Goal: Check status: Check status

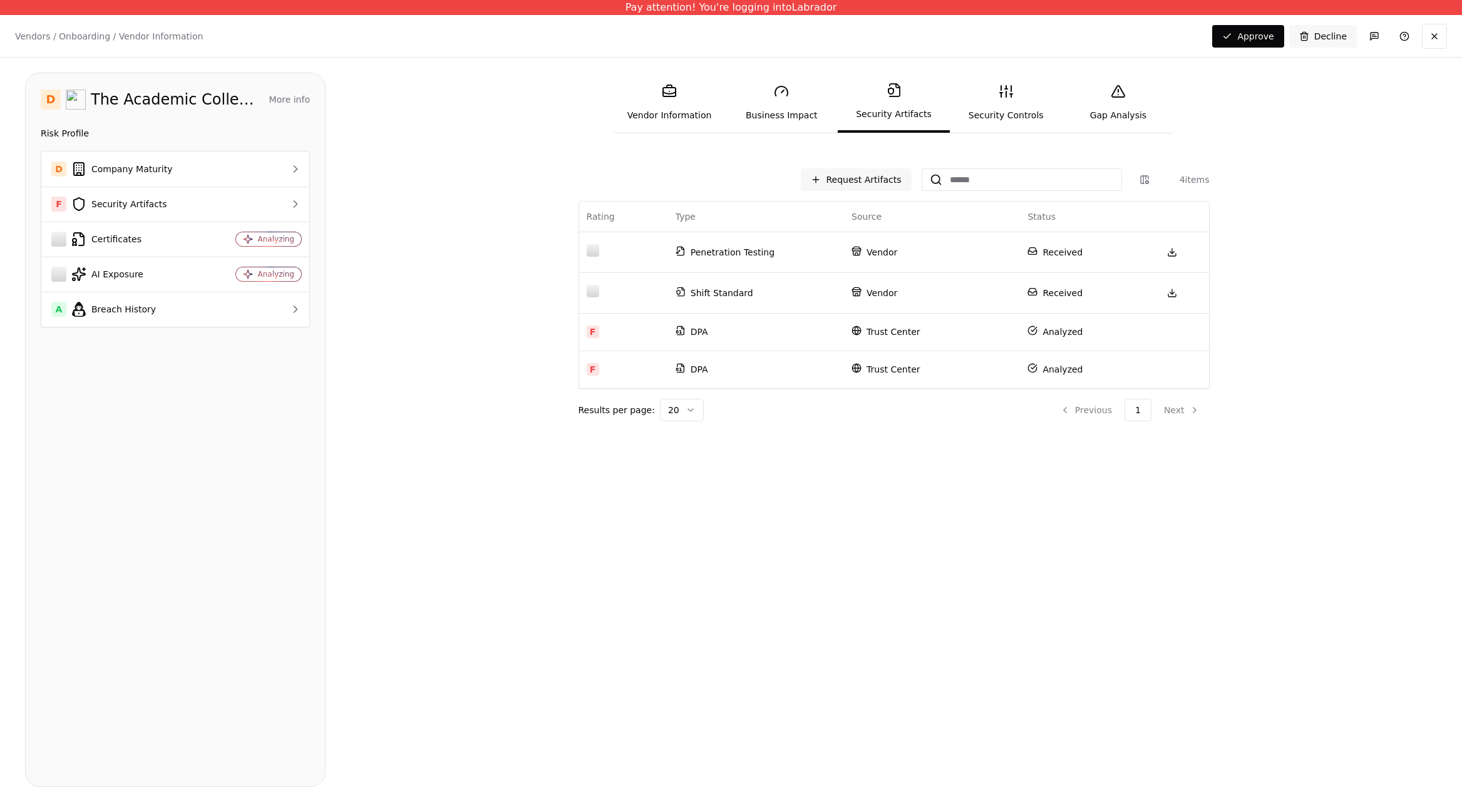
click at [1001, 97] on line at bounding box center [1001, 95] width 0 height 5
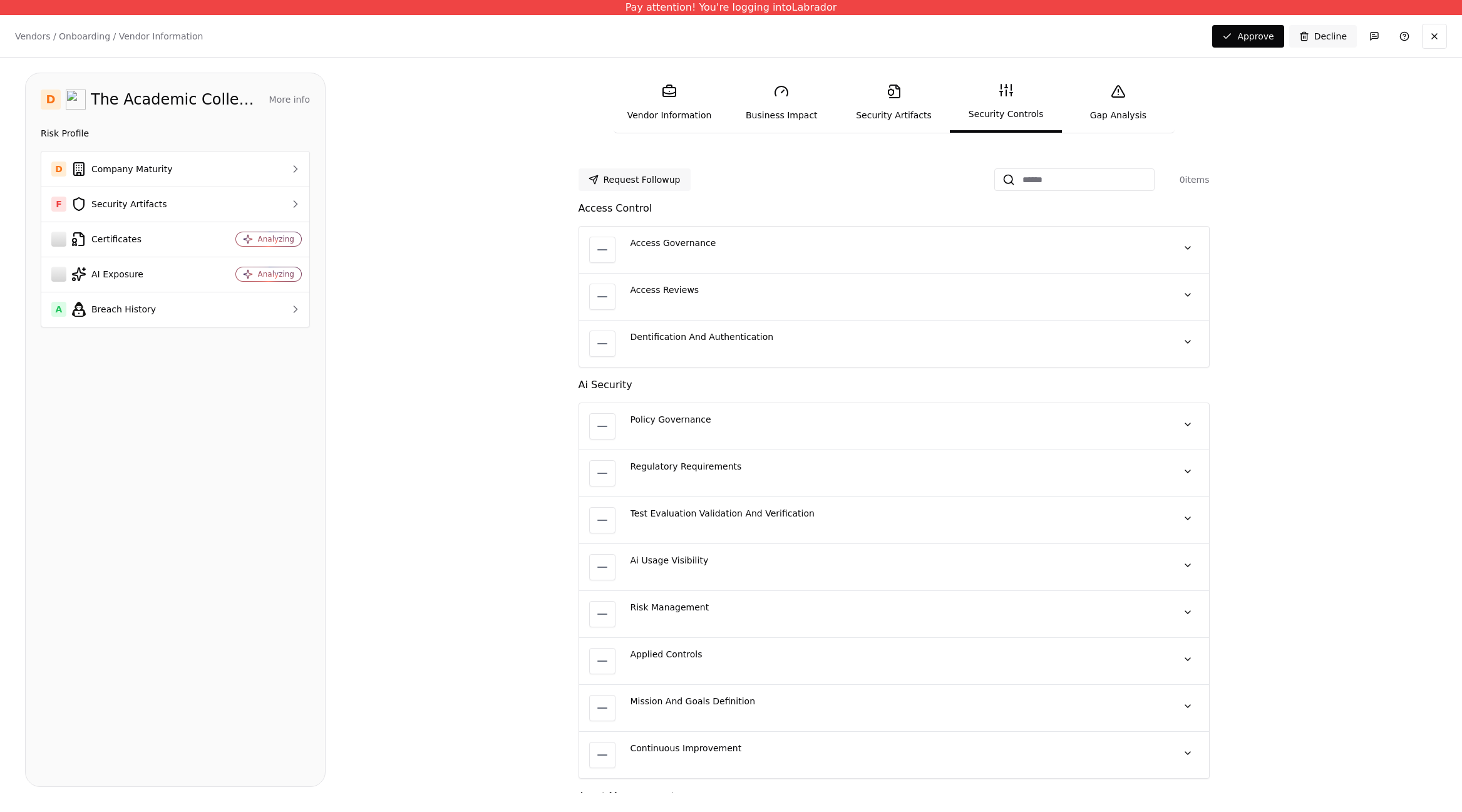
click at [908, 105] on link "Security Artifacts" at bounding box center [894, 102] width 112 height 58
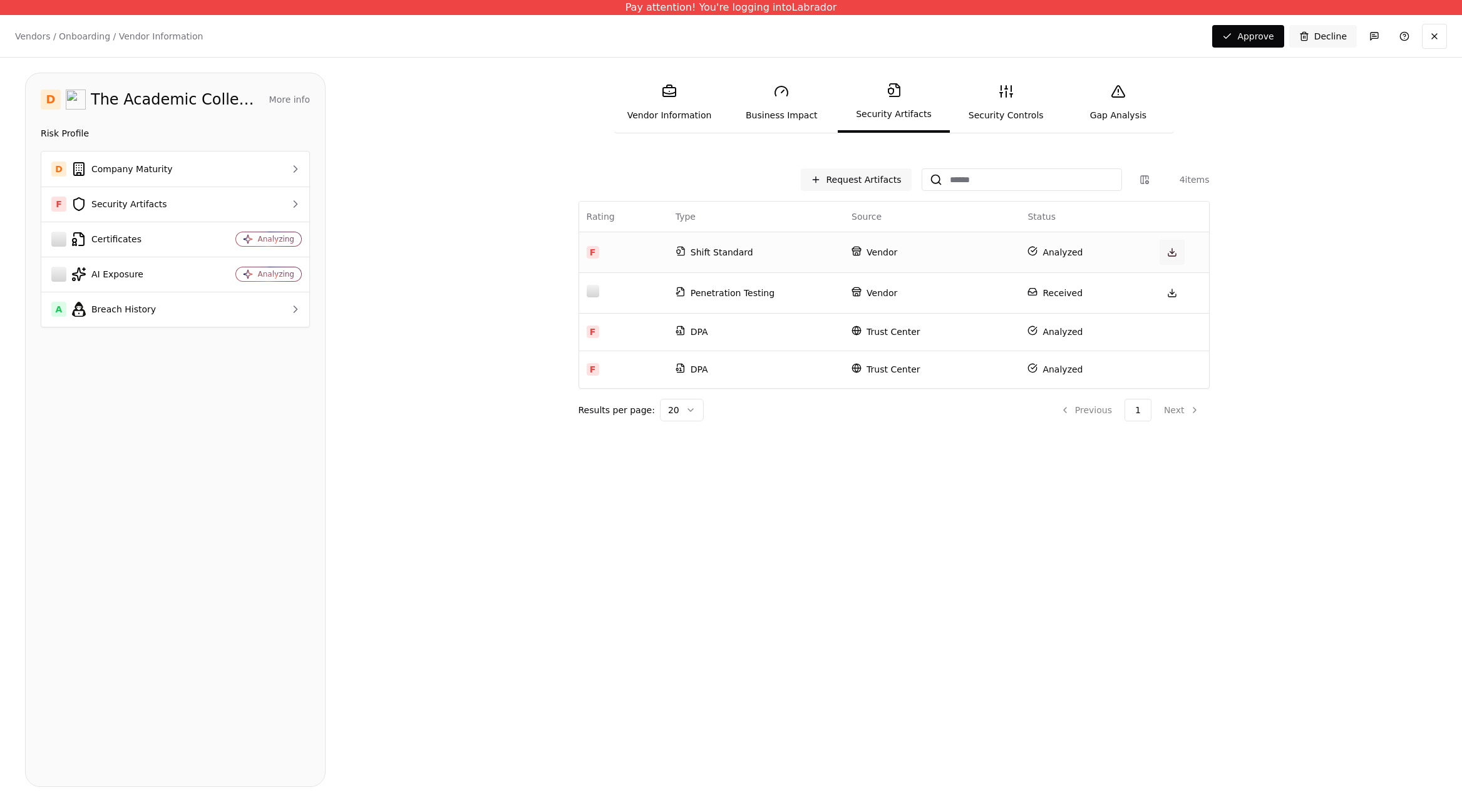
click at [1164, 254] on link at bounding box center [1172, 252] width 25 height 25
click at [1180, 298] on link at bounding box center [1172, 293] width 25 height 25
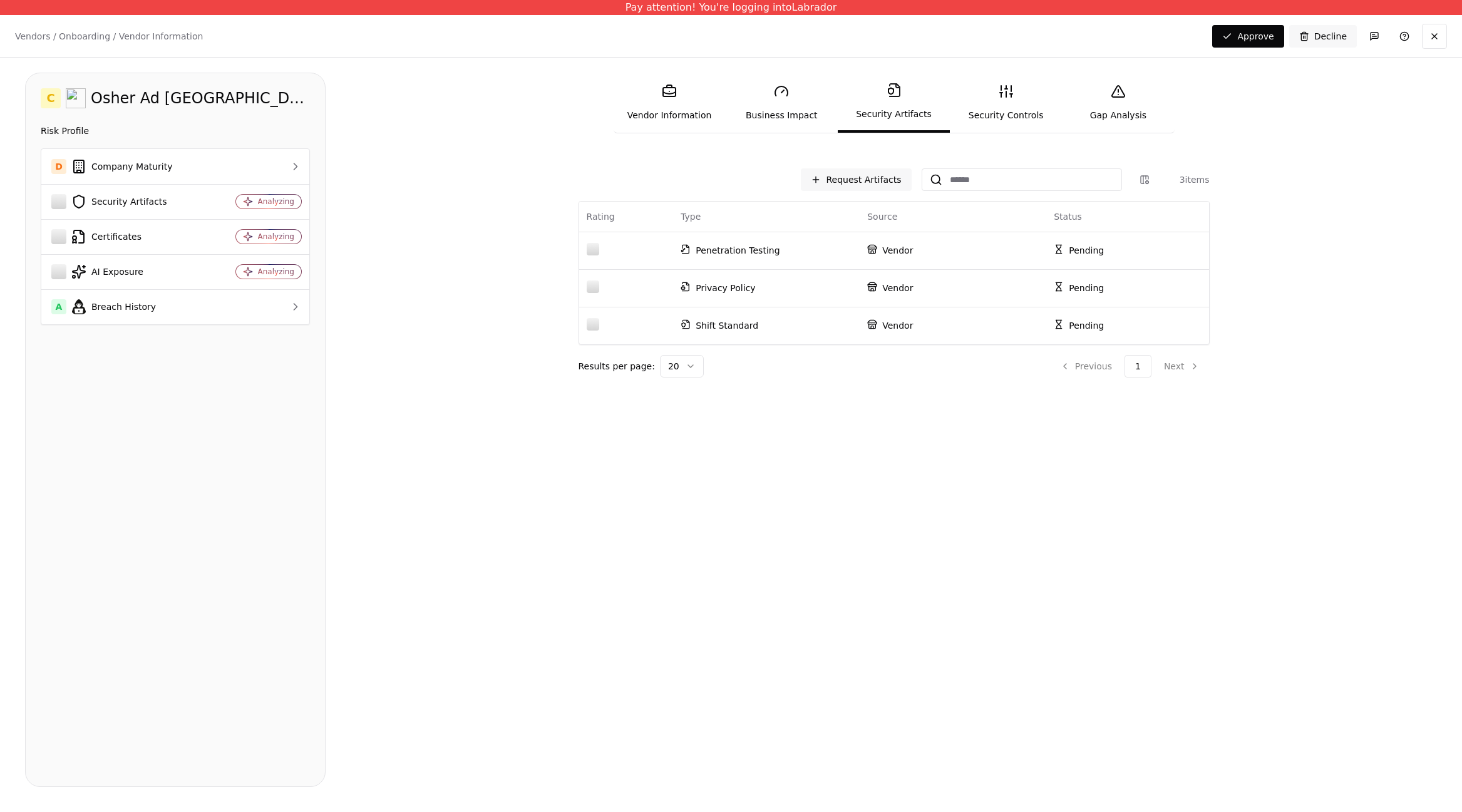
click at [1001, 103] on link "Security Controls" at bounding box center [1006, 102] width 112 height 58
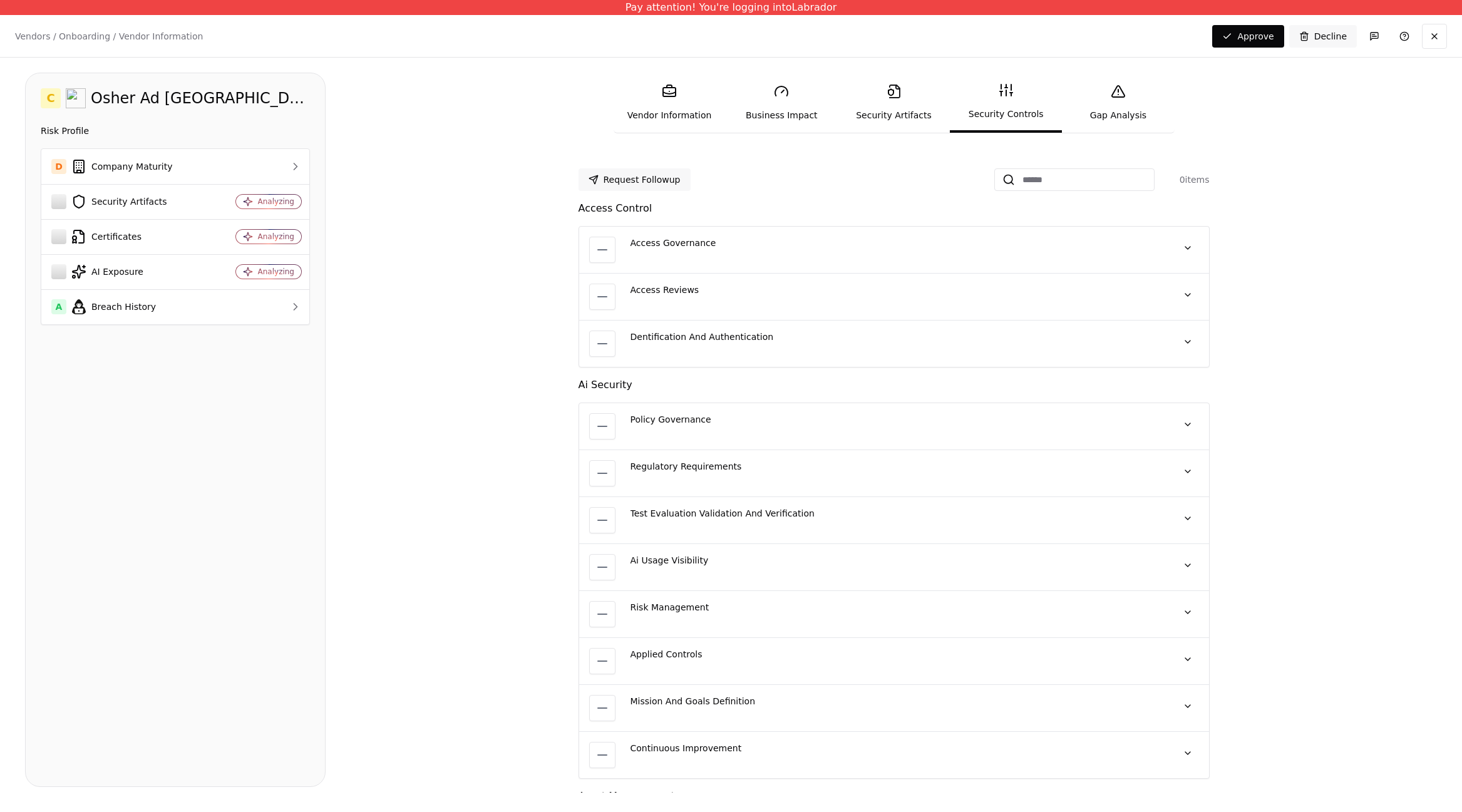
click at [930, 119] on link "Security Artifacts" at bounding box center [894, 102] width 112 height 58
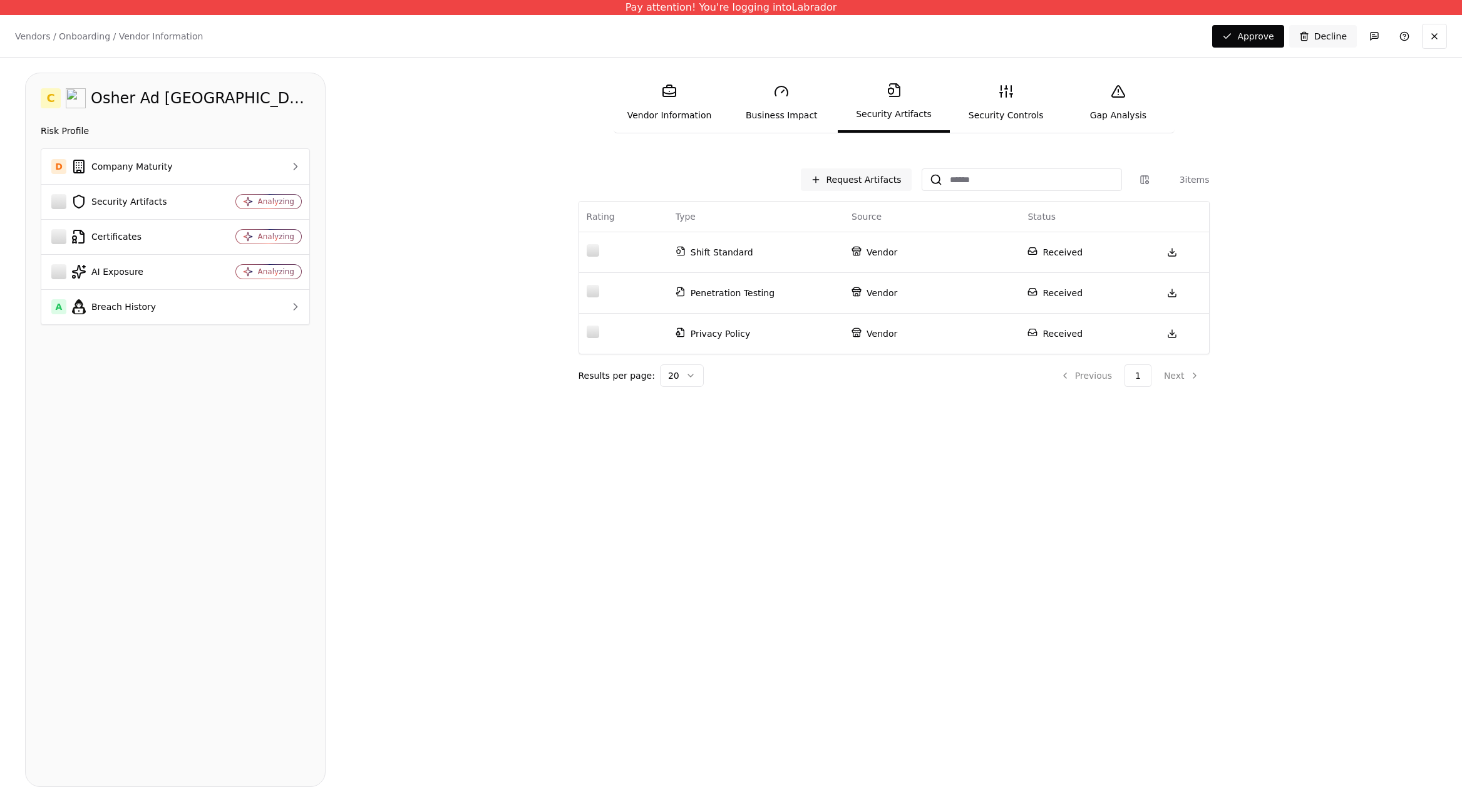
click at [1022, 104] on link "Security Controls" at bounding box center [1006, 102] width 112 height 58
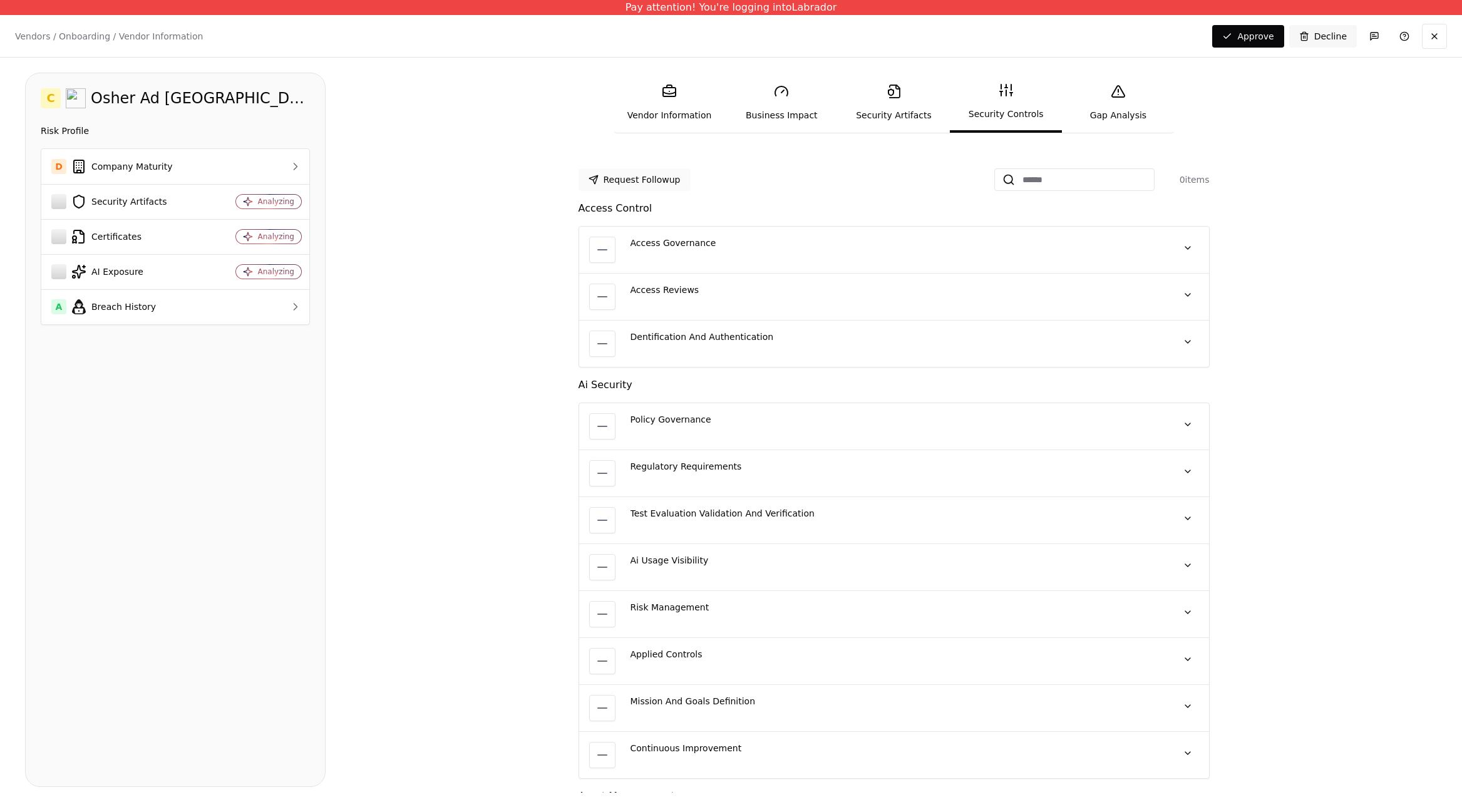
click at [658, 185] on button "Request Followup" at bounding box center [634, 179] width 112 height 22
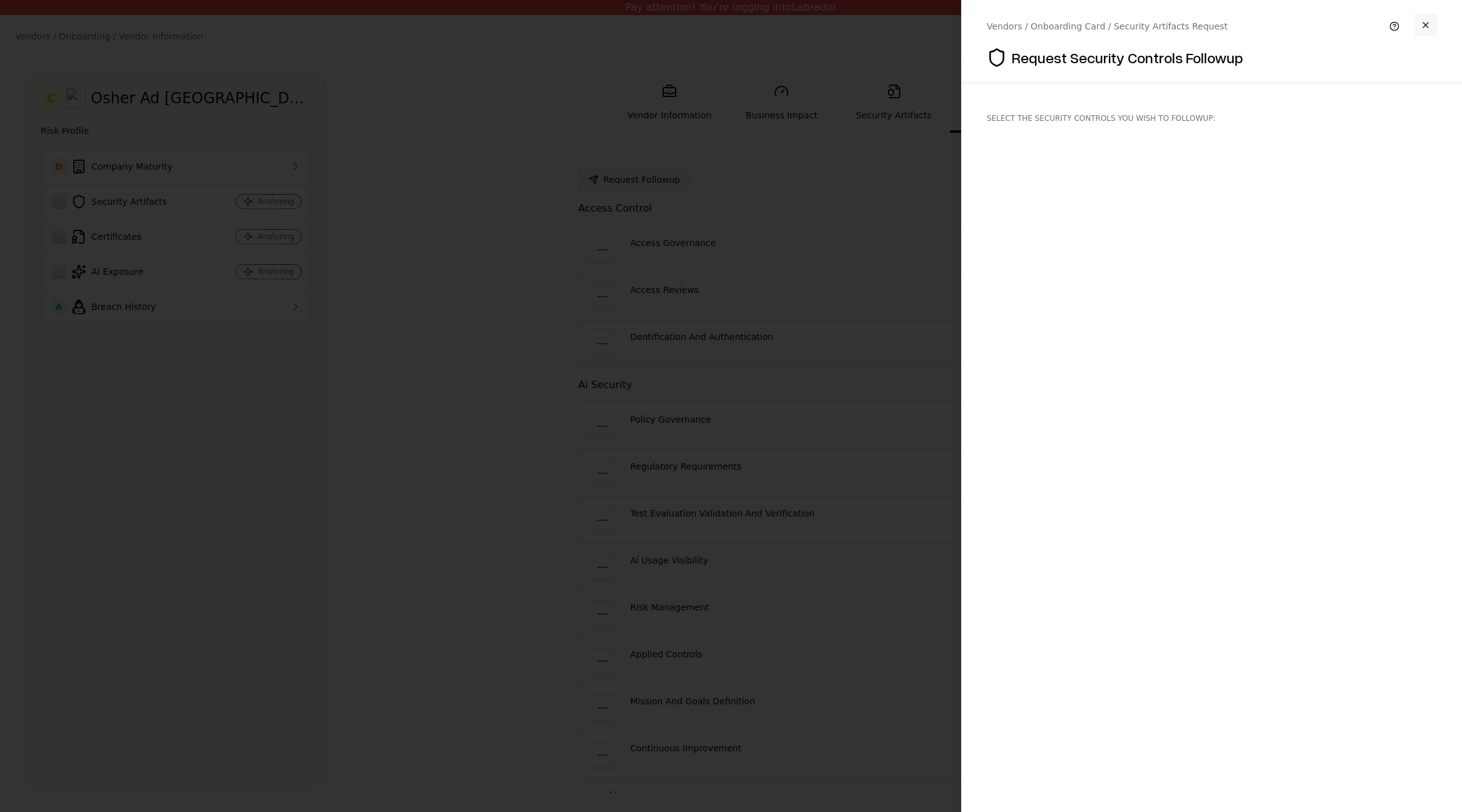
click at [1424, 25] on button "button" at bounding box center [1425, 25] width 22 height 22
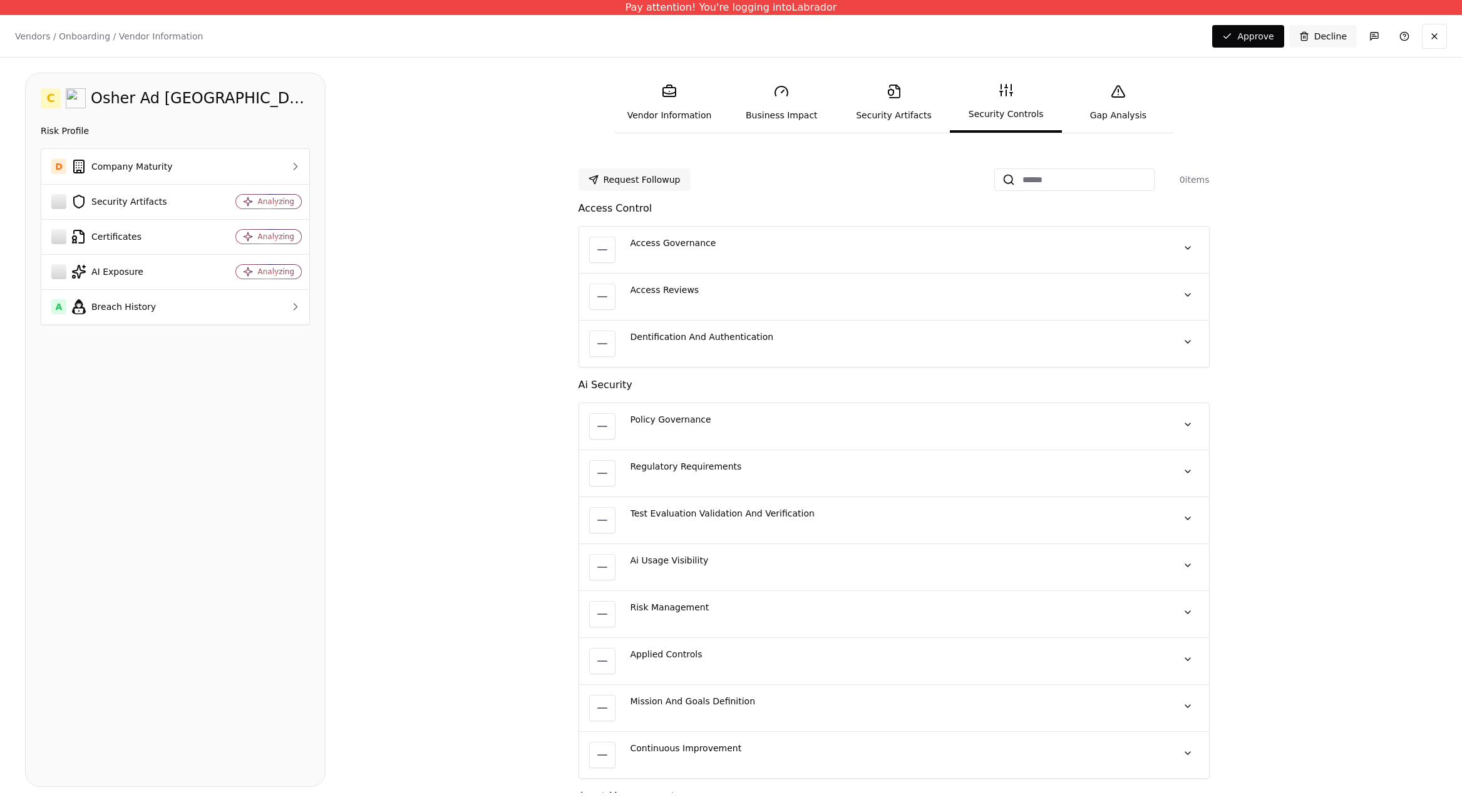
click at [604, 256] on div at bounding box center [602, 250] width 25 height 25
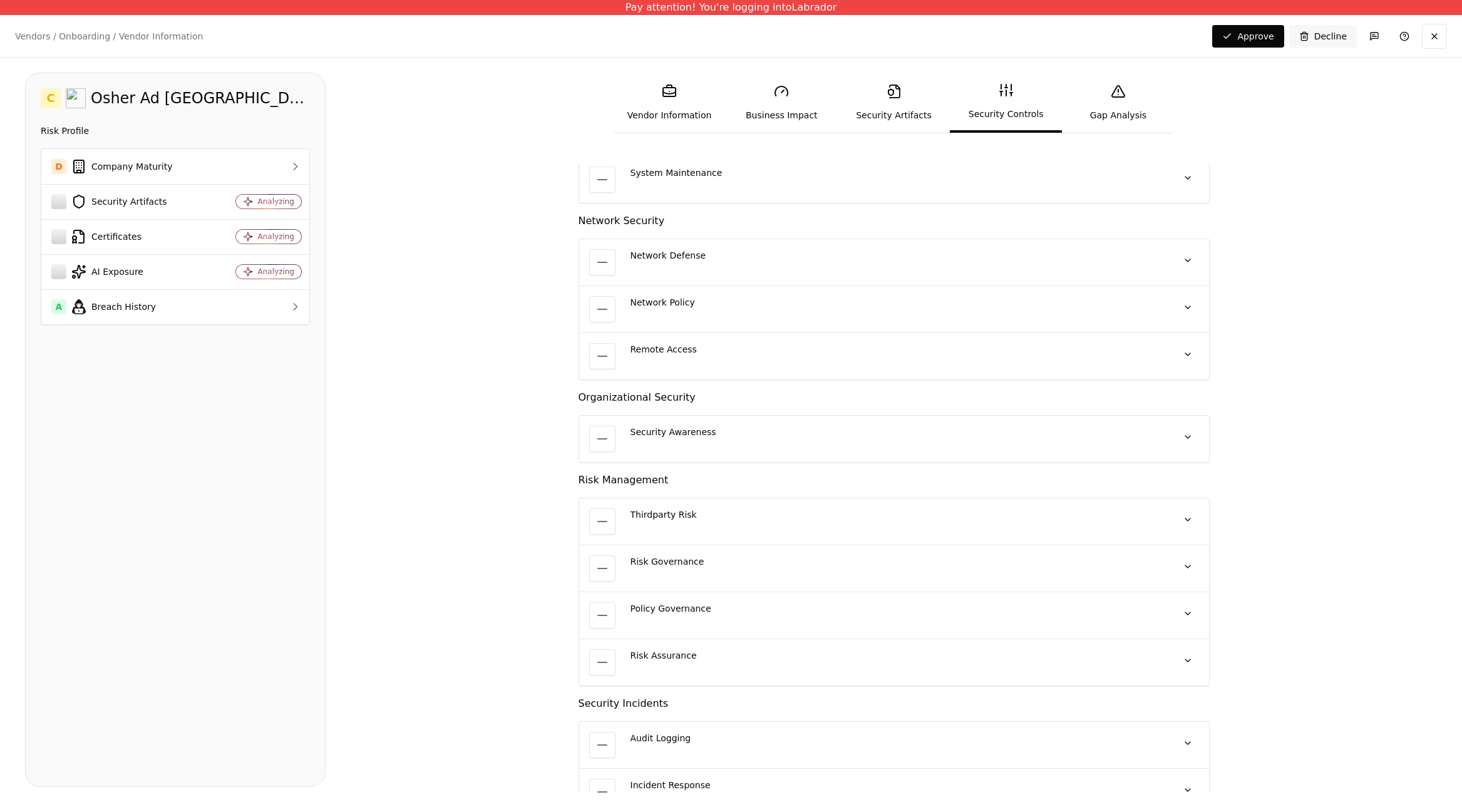
scroll to position [1799, 0]
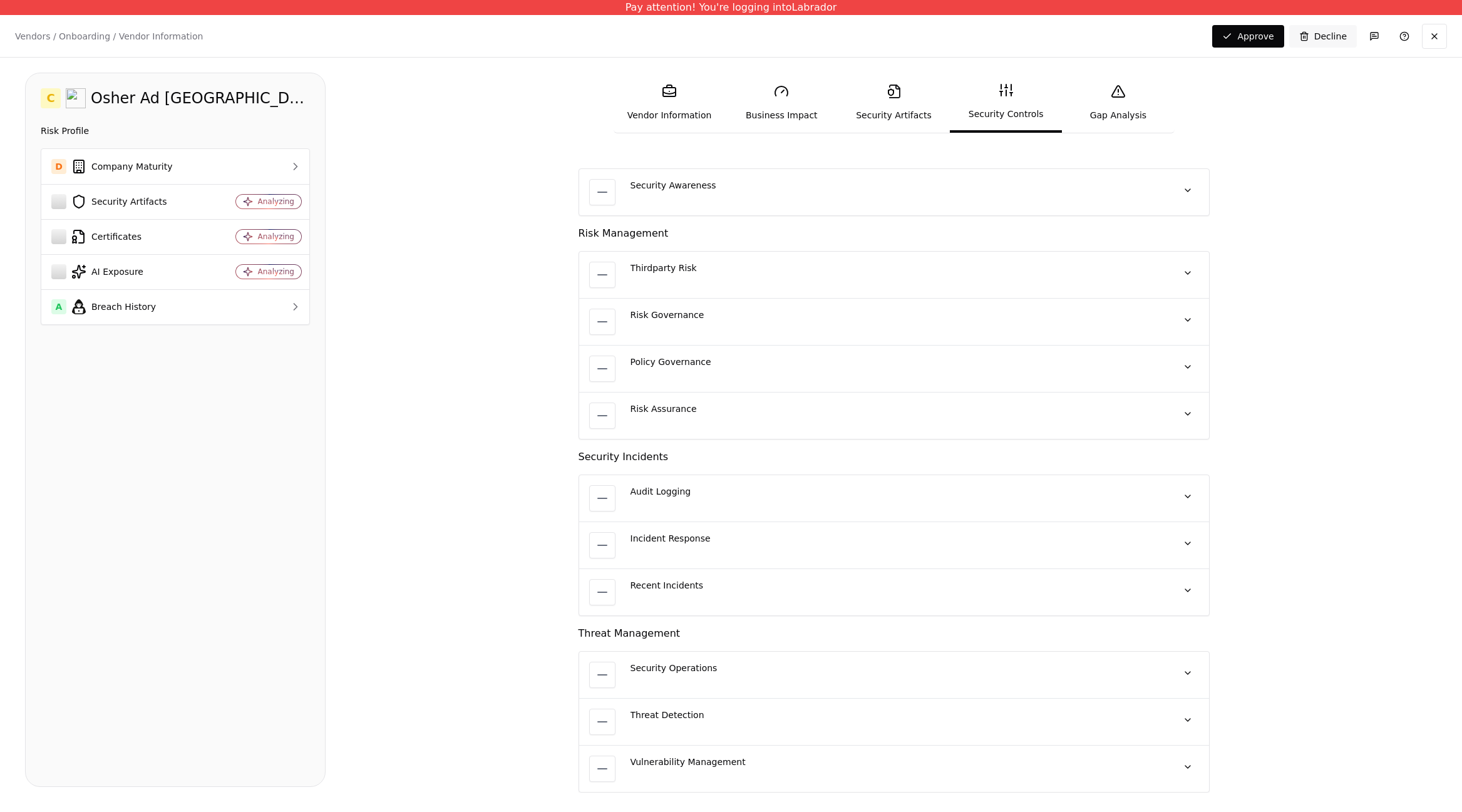
click at [612, 324] on div "Risk Governance No quote available" at bounding box center [894, 321] width 630 height 47
click at [1113, 109] on link "Gap Analysis" at bounding box center [1118, 102] width 112 height 58
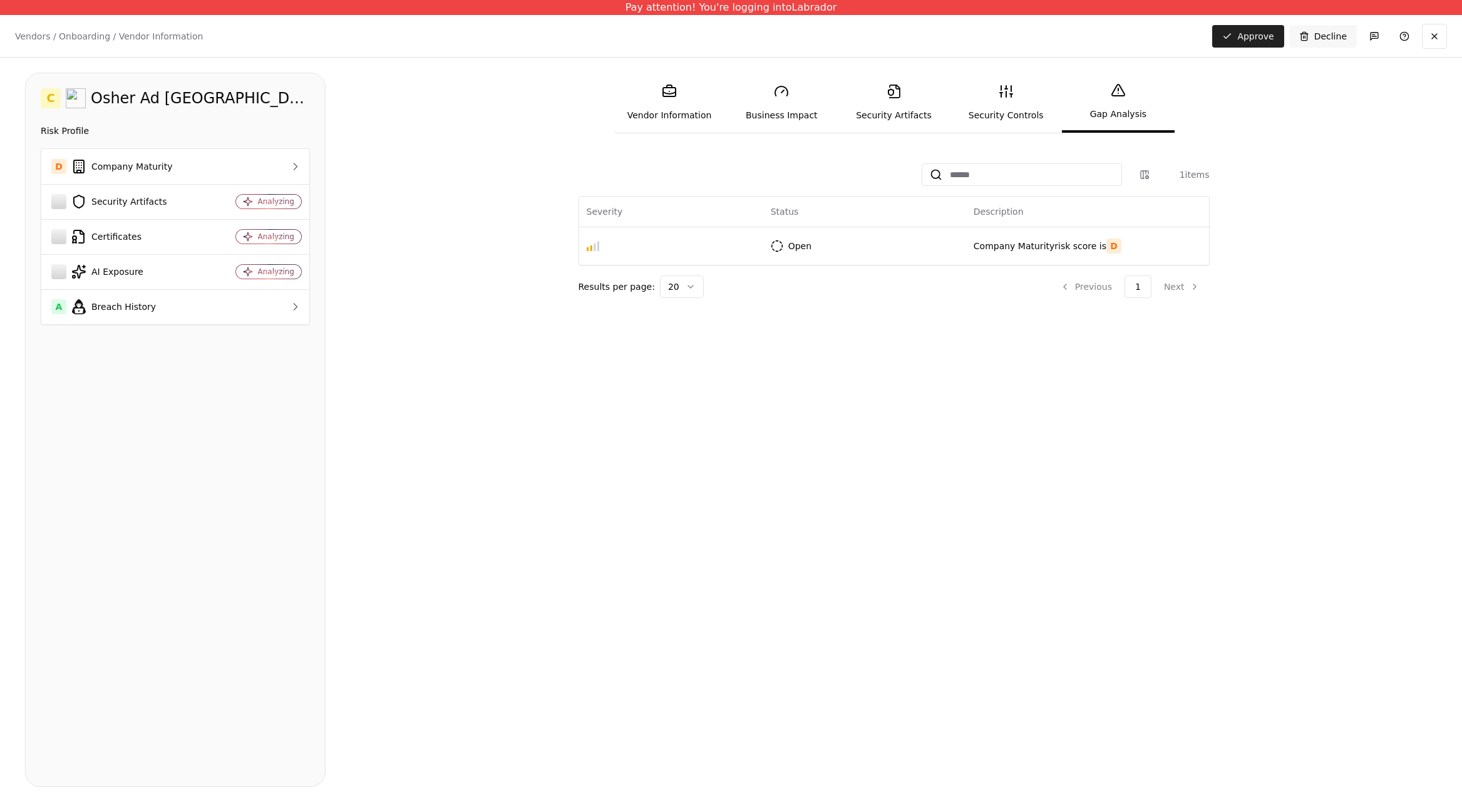
click at [1261, 33] on button "Approve" at bounding box center [1247, 36] width 72 height 22
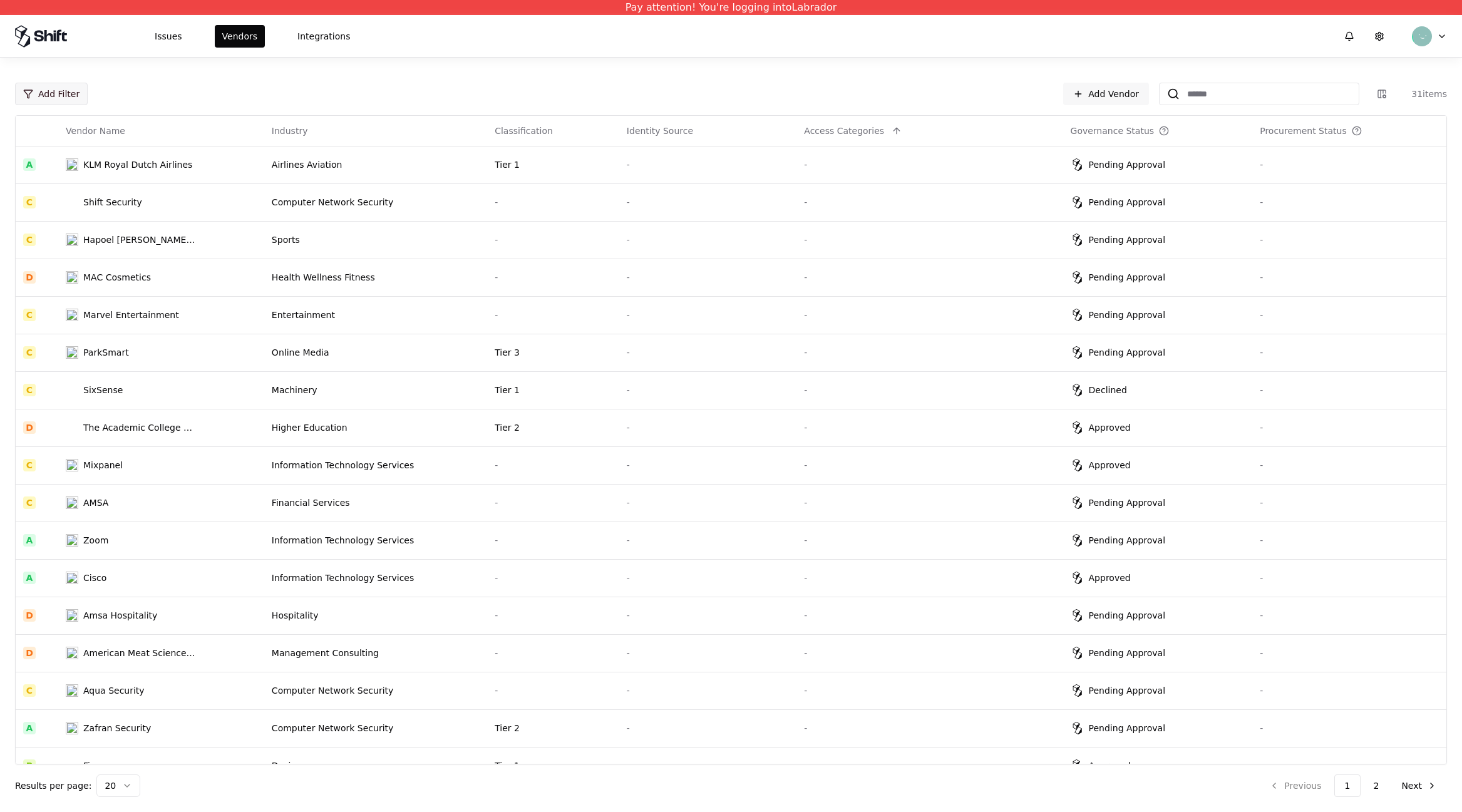
click at [65, 100] on html "Pay attention! You're logging into Labrador Issues Vendors Integrations Add Fil…" at bounding box center [731, 406] width 1462 height 812
click at [170, 84] on html "Pay attention! You're logging into Labrador Issues Vendors Integrations Add Fil…" at bounding box center [731, 406] width 1462 height 812
click at [1241, 105] on input at bounding box center [1269, 93] width 179 height 22
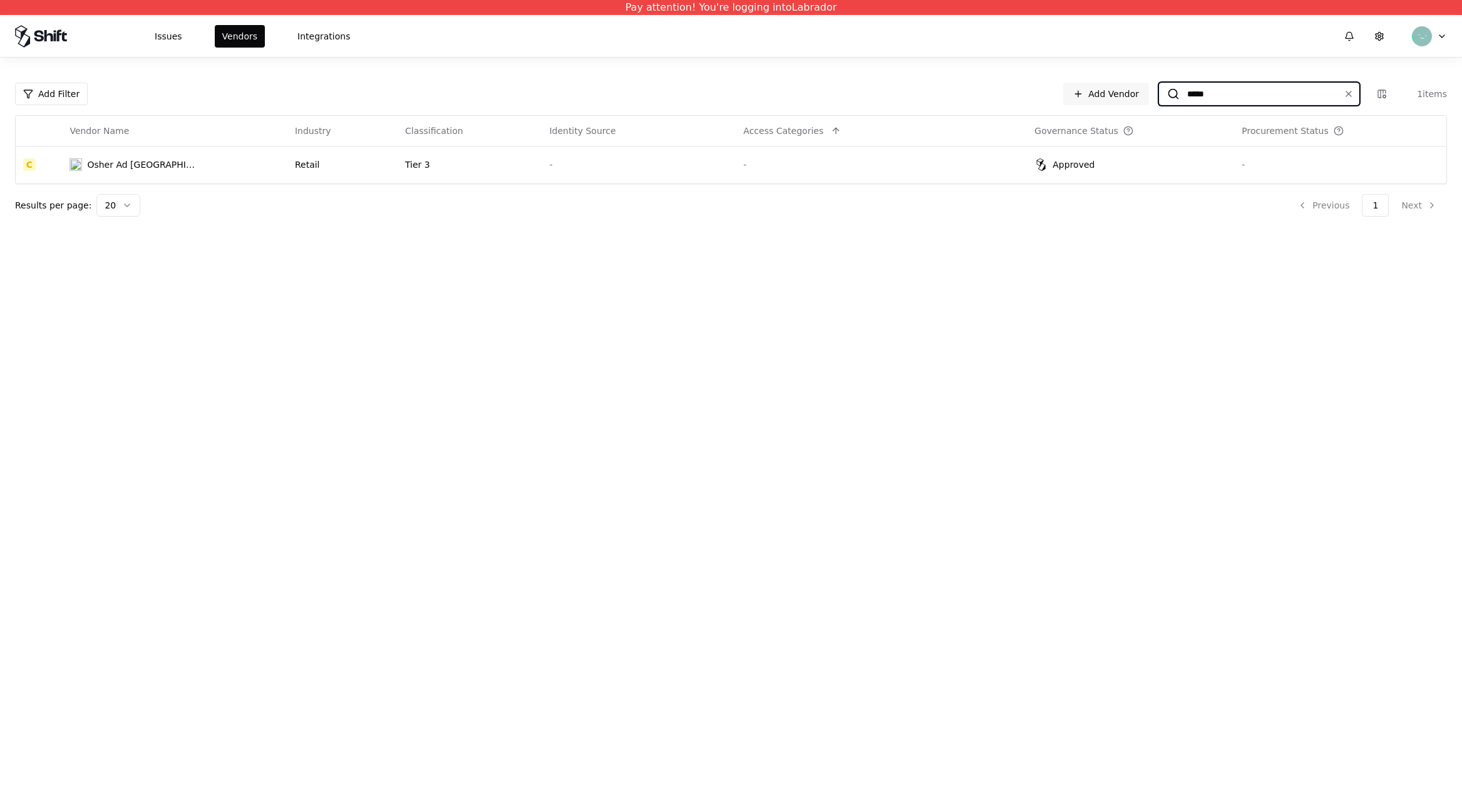
click at [1217, 94] on input "*****" at bounding box center [1257, 93] width 154 height 22
type input "*****"
click at [192, 175] on td "Osher Ad [GEOGRAPHIC_DATA]" at bounding box center [175, 165] width 225 height 38
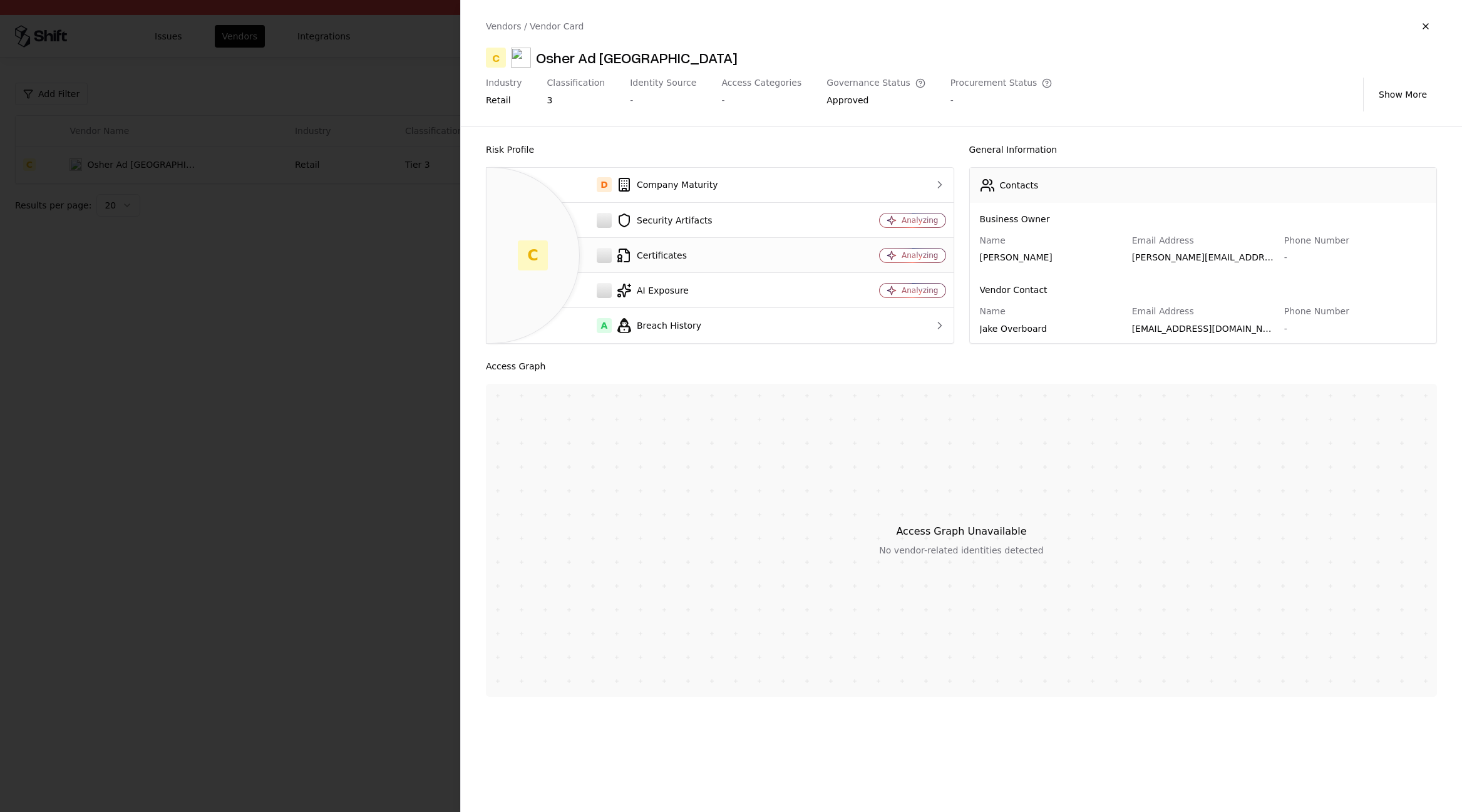
click at [750, 271] on td "Certificates" at bounding box center [661, 255] width 348 height 35
click at [750, 297] on div "AI Exposure" at bounding box center [661, 291] width 328 height 15
